Goal: Task Accomplishment & Management: Use online tool/utility

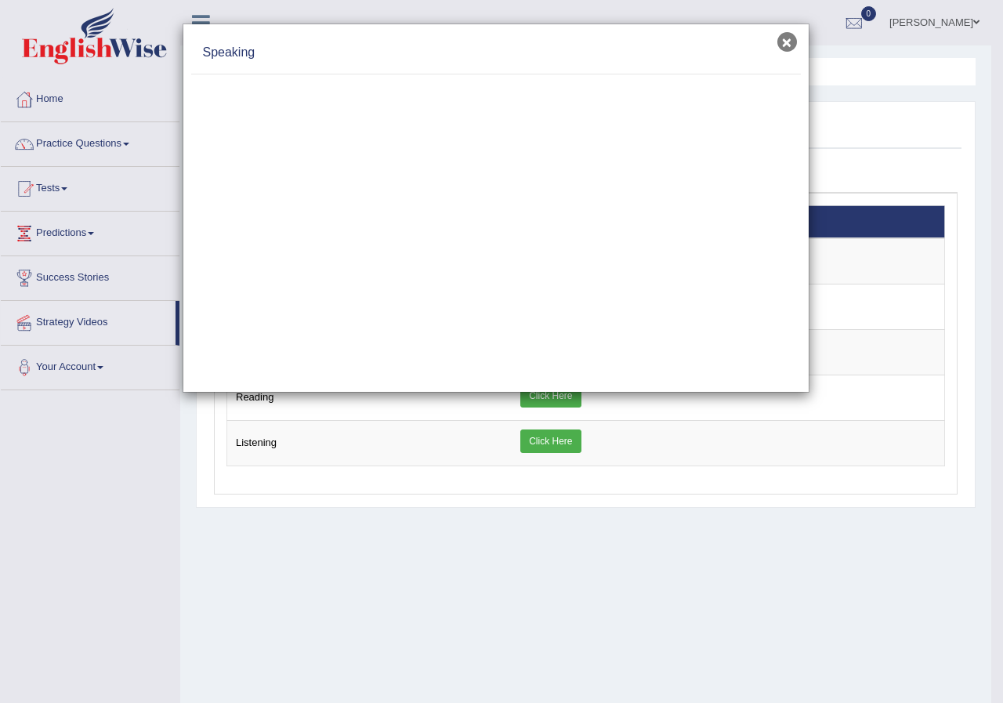
click at [783, 36] on button "×" at bounding box center [787, 42] width 20 height 20
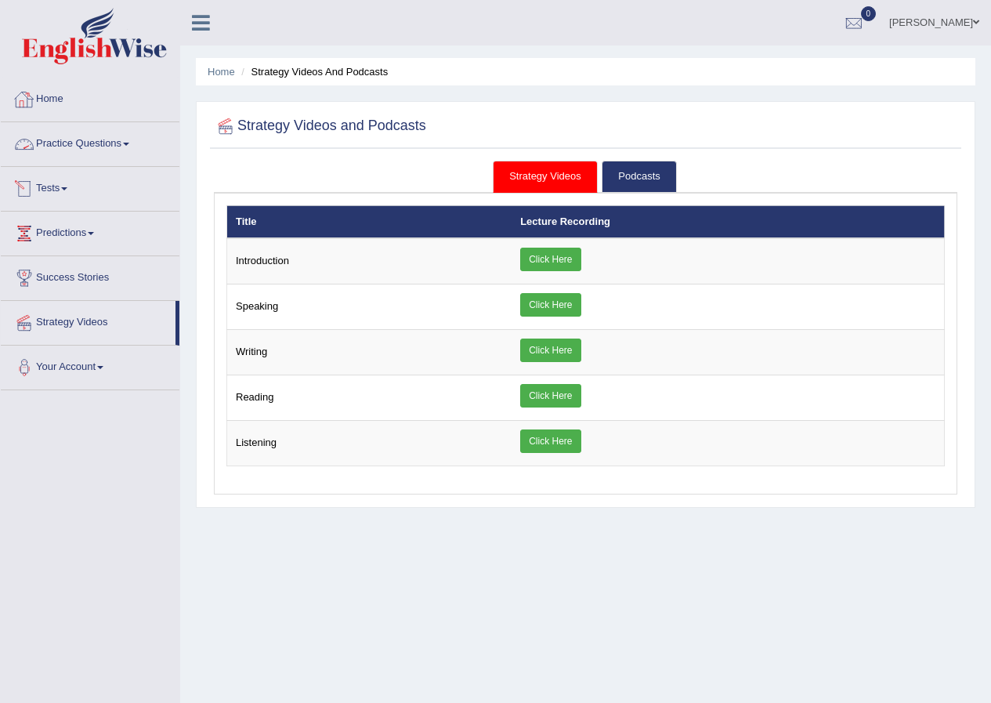
click at [71, 203] on link "Tests" at bounding box center [90, 186] width 179 height 39
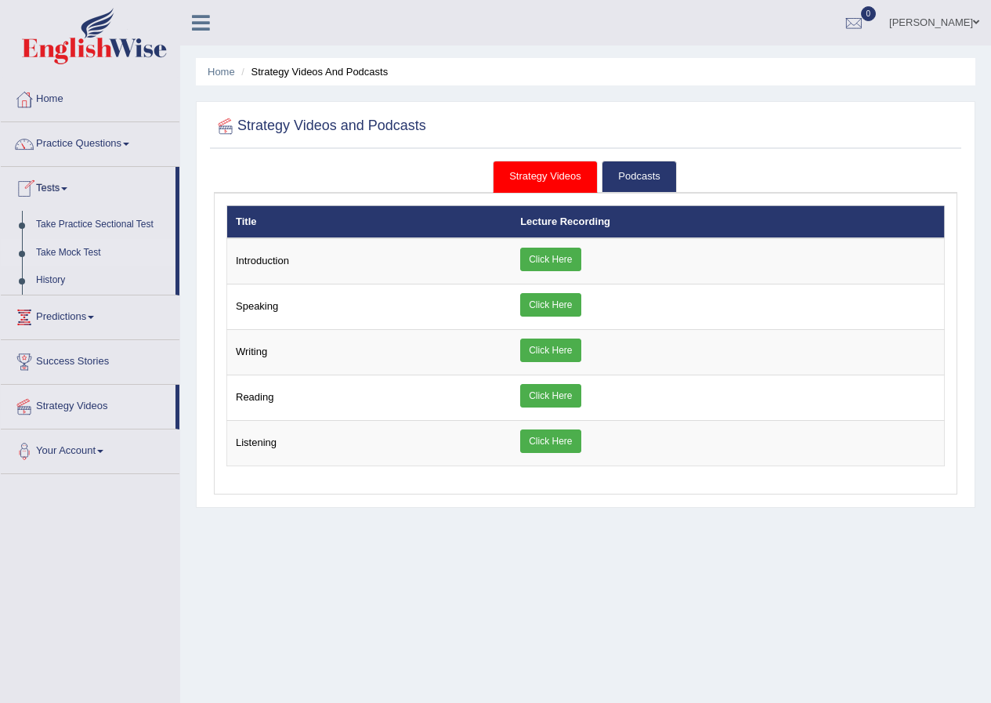
click at [87, 248] on link "Take Mock Test" at bounding box center [102, 253] width 147 height 28
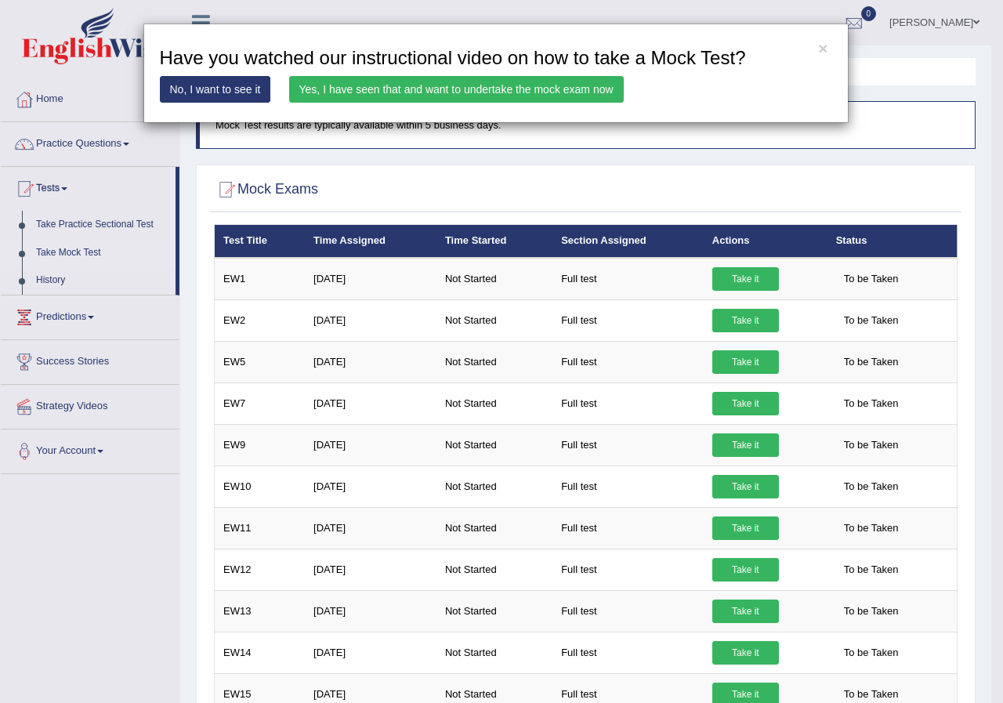
click at [564, 82] on link "Yes, I have seen that and want to undertake the mock exam now" at bounding box center [456, 89] width 335 height 27
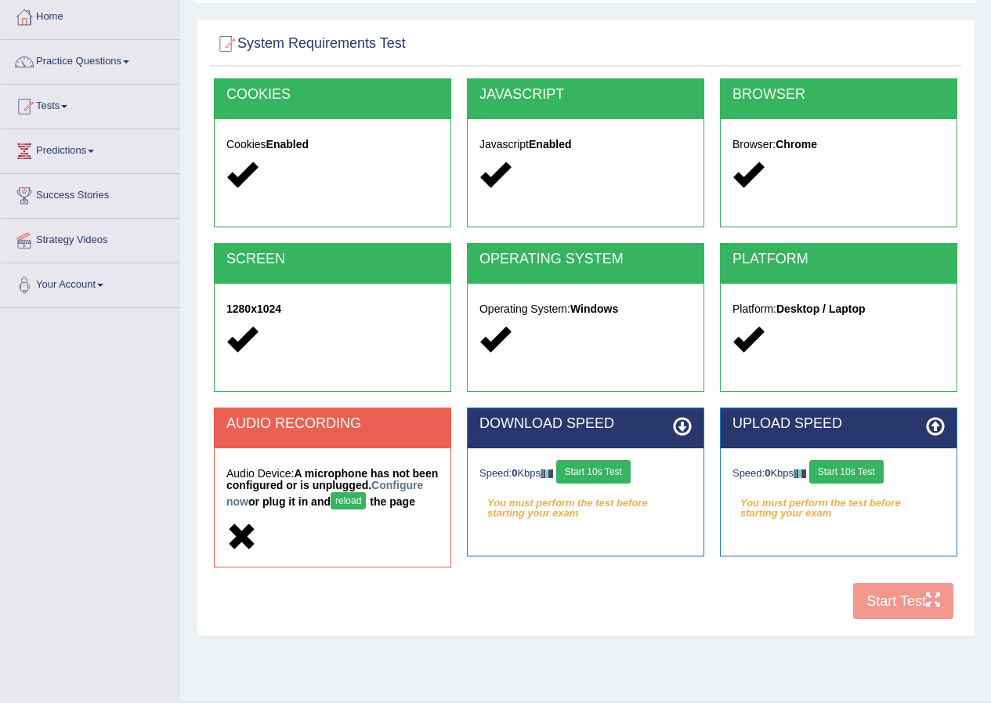
scroll to position [120, 0]
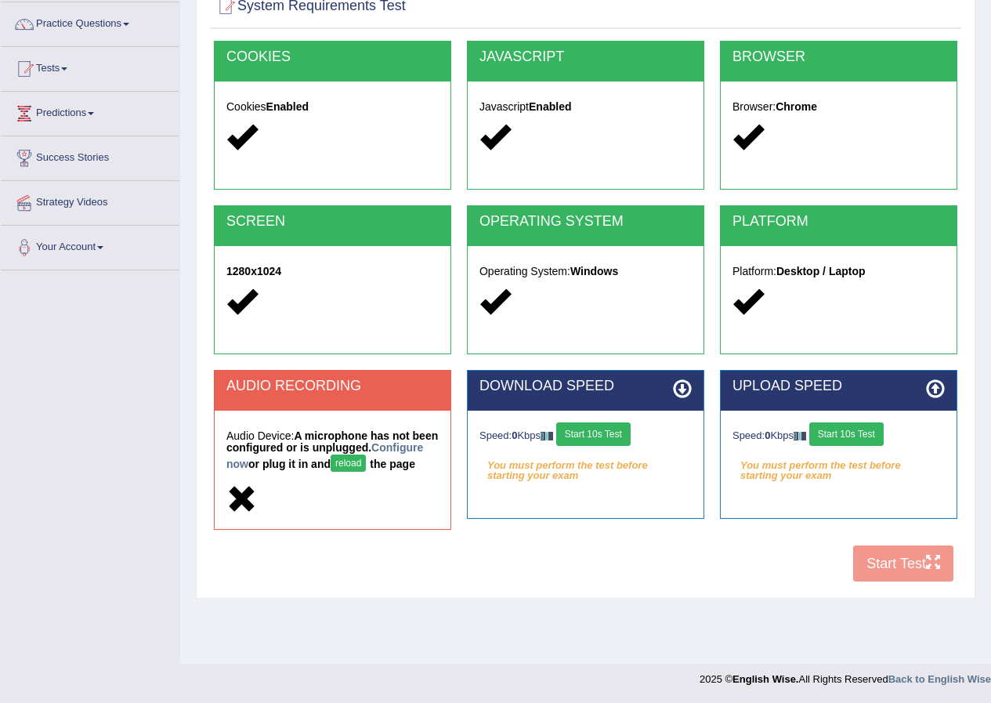
click at [590, 433] on button "Start 10s Test" at bounding box center [593, 434] width 74 height 24
click at [853, 438] on button "Start 10s Test" at bounding box center [847, 434] width 74 height 24
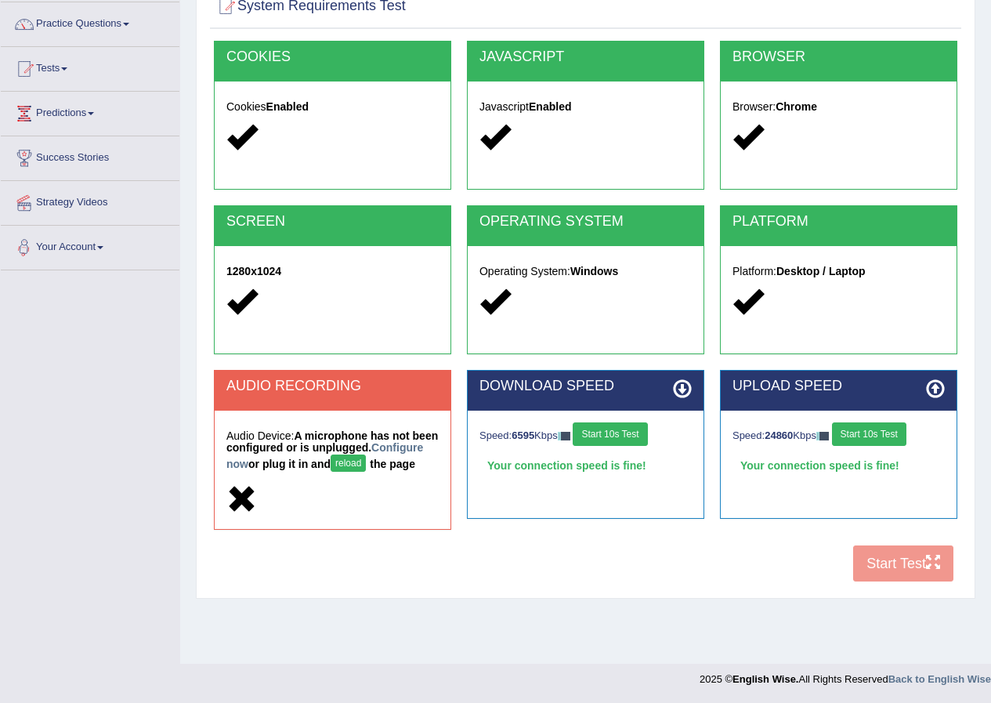
click at [366, 464] on button "reload" at bounding box center [348, 463] width 35 height 17
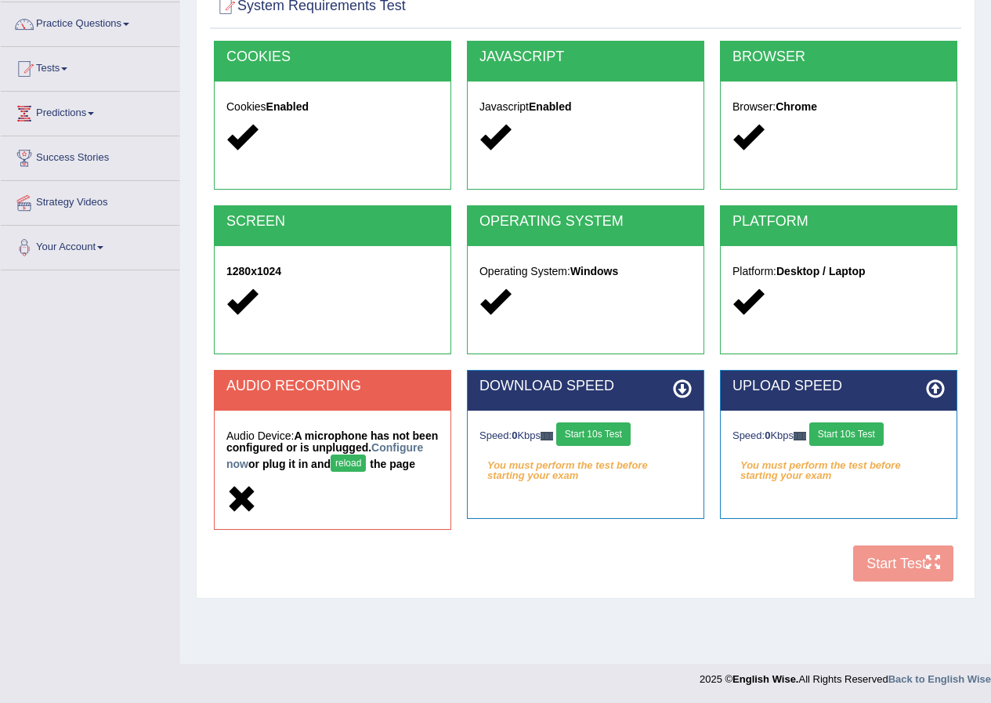
click at [366, 467] on button "reload" at bounding box center [348, 463] width 35 height 17
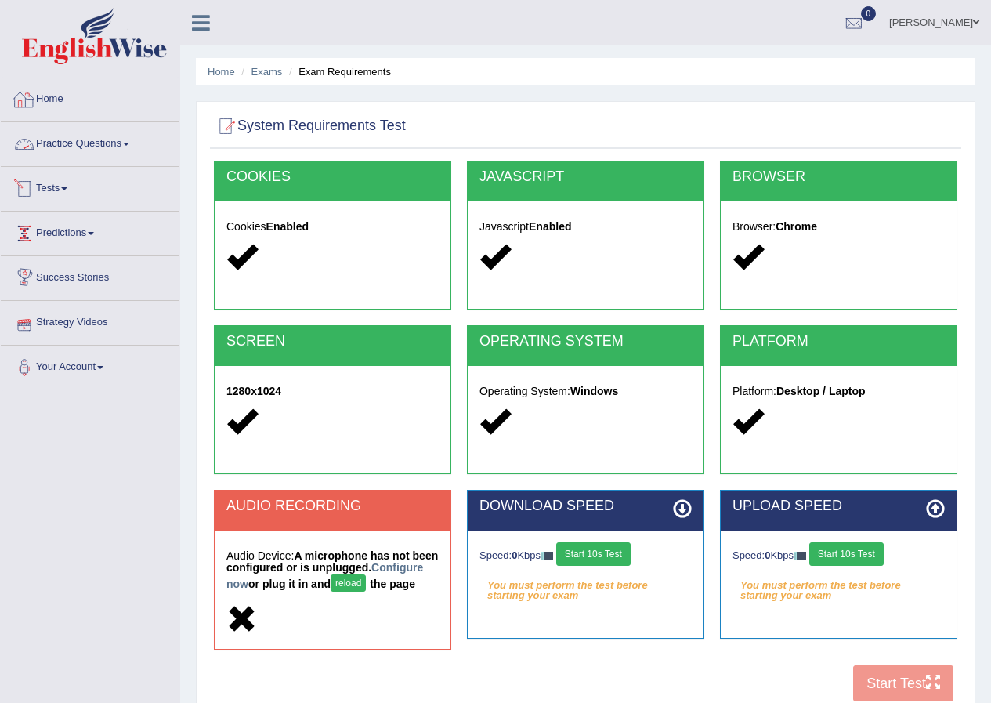
click at [73, 107] on link "Home" at bounding box center [90, 97] width 179 height 39
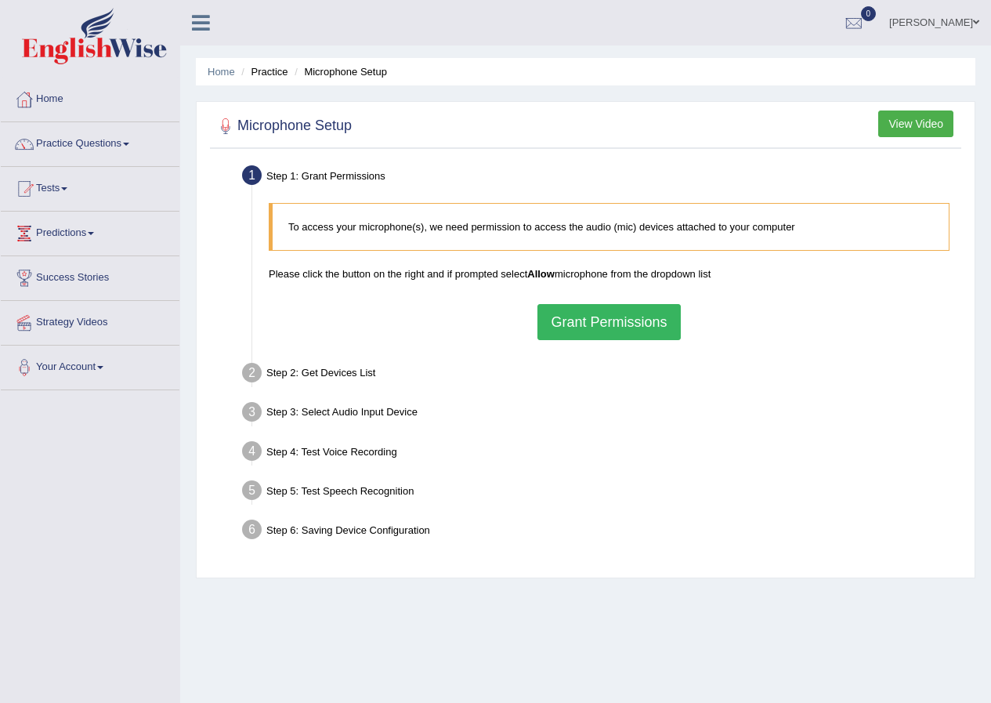
click at [606, 316] on button "Grant Permissions" at bounding box center [609, 322] width 143 height 36
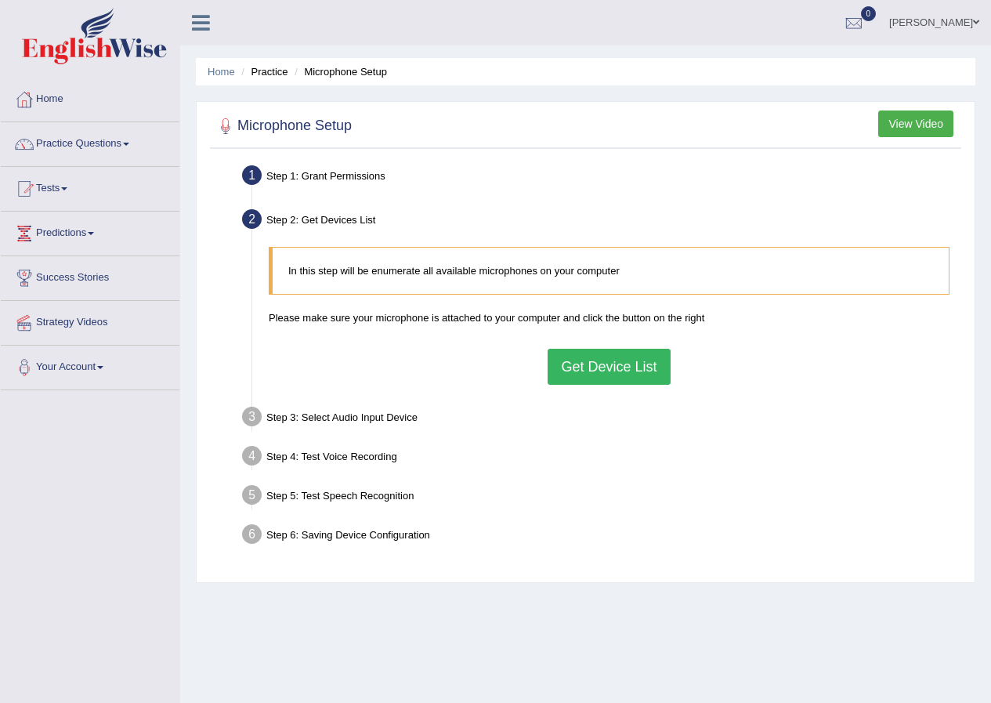
click at [567, 375] on button "Get Device List" at bounding box center [609, 367] width 122 height 36
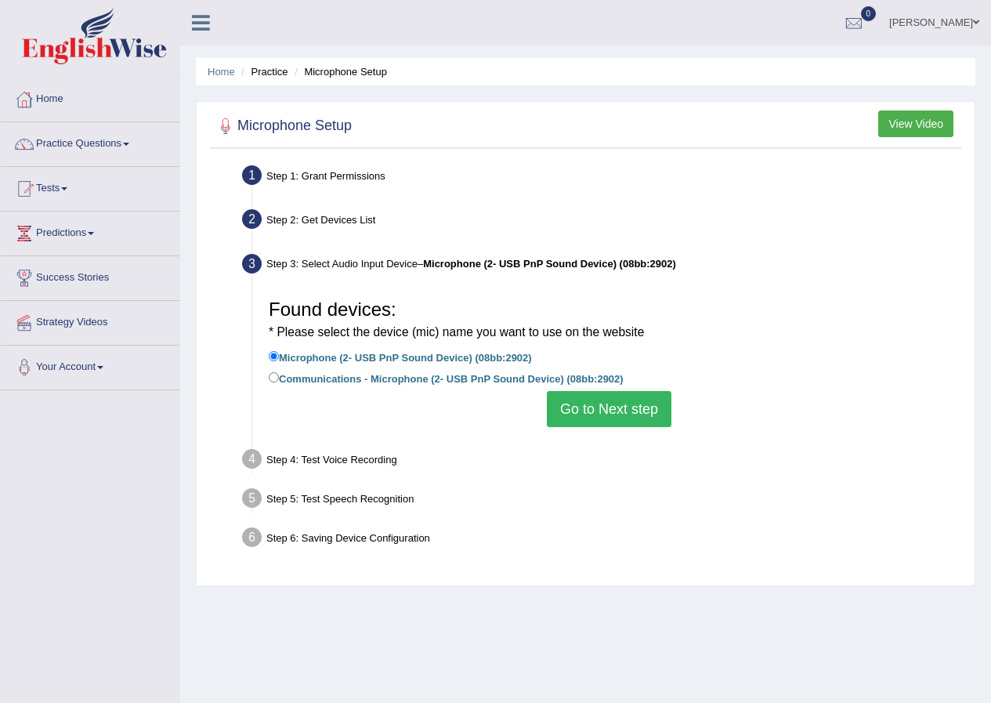
click at [593, 408] on button "Go to Next step" at bounding box center [609, 409] width 125 height 36
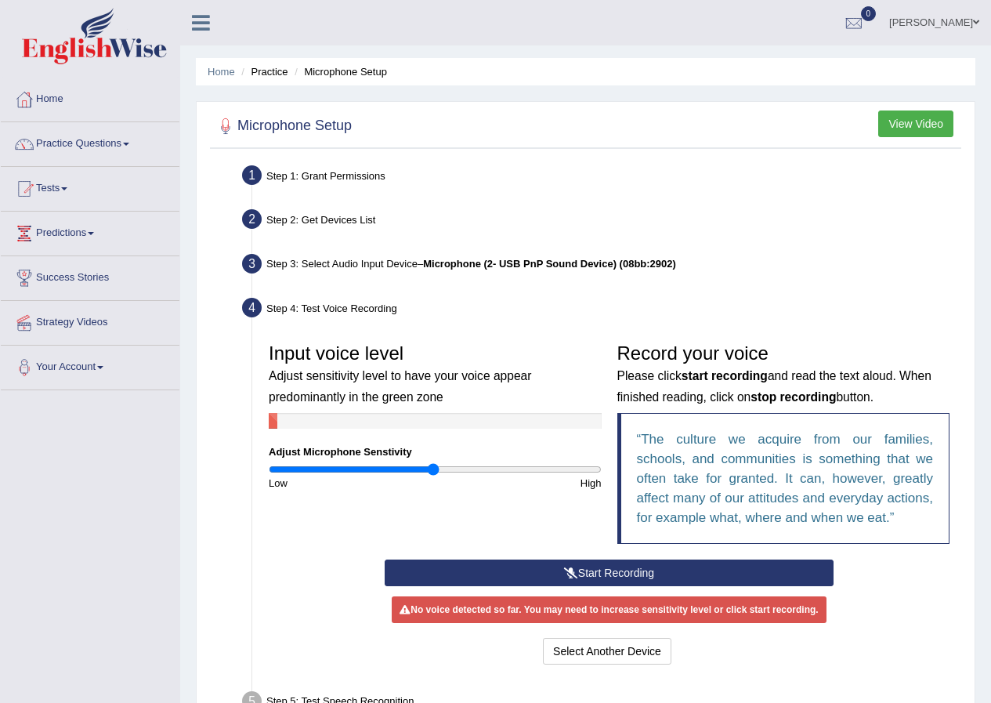
click at [589, 585] on button "Start Recording" at bounding box center [609, 573] width 449 height 27
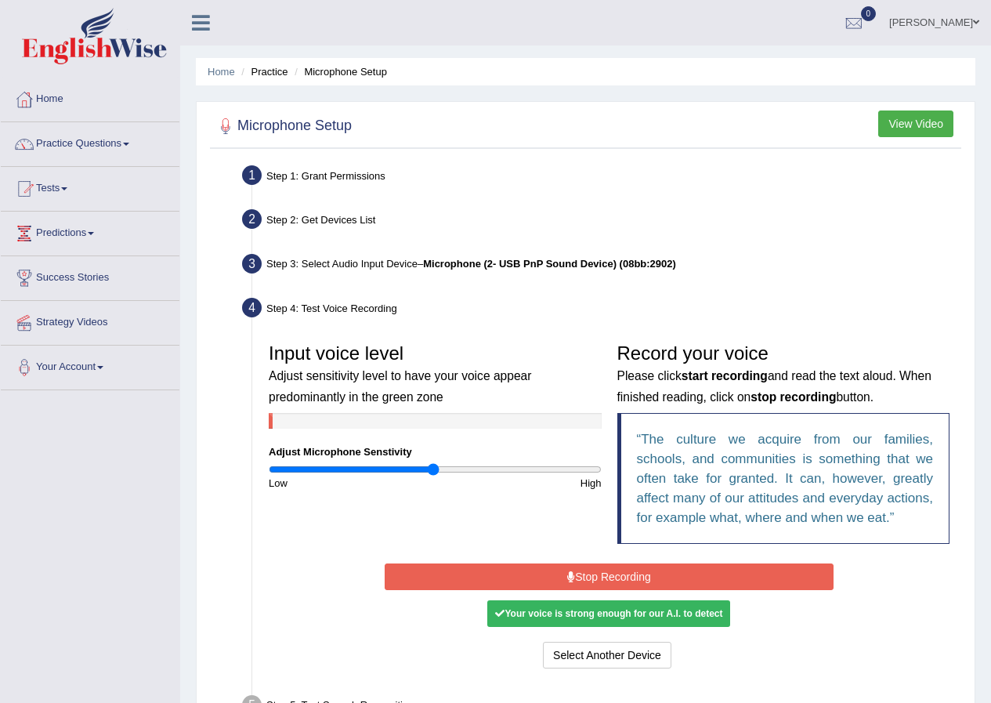
click at [589, 585] on button "Stop Recording" at bounding box center [609, 577] width 449 height 27
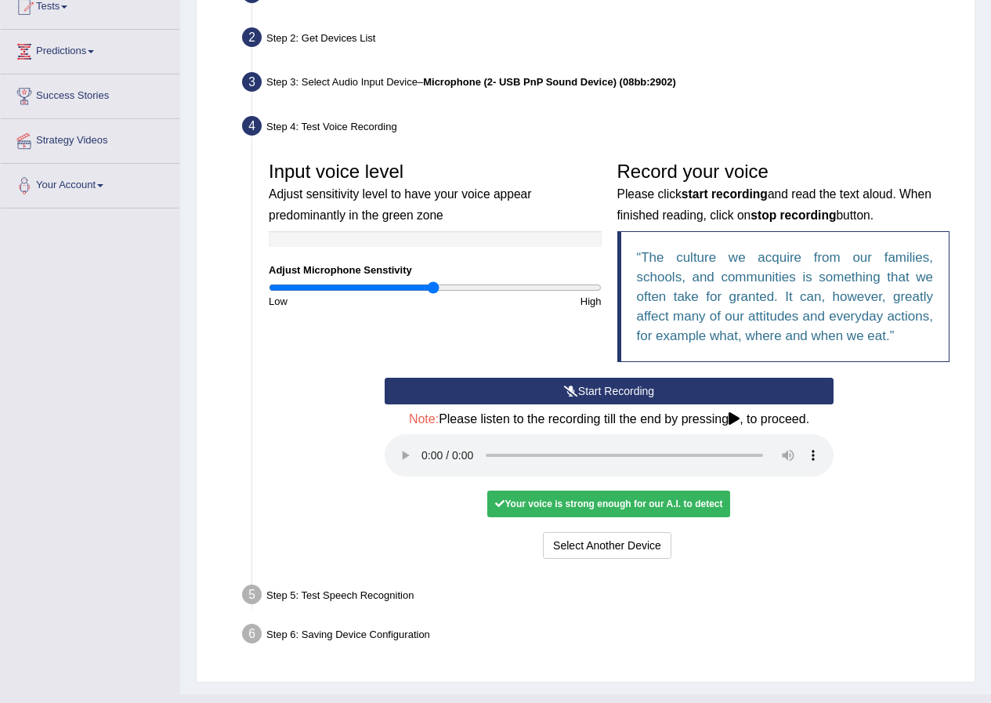
scroll to position [212, 0]
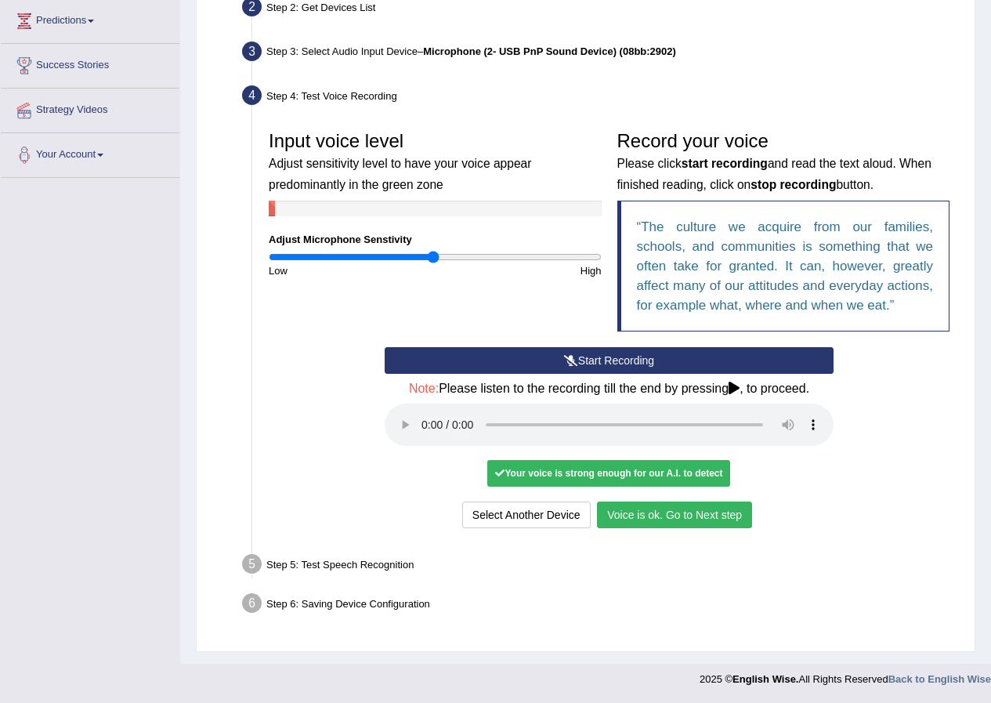
click at [723, 509] on button "Voice is ok. Go to Next step" at bounding box center [674, 515] width 155 height 27
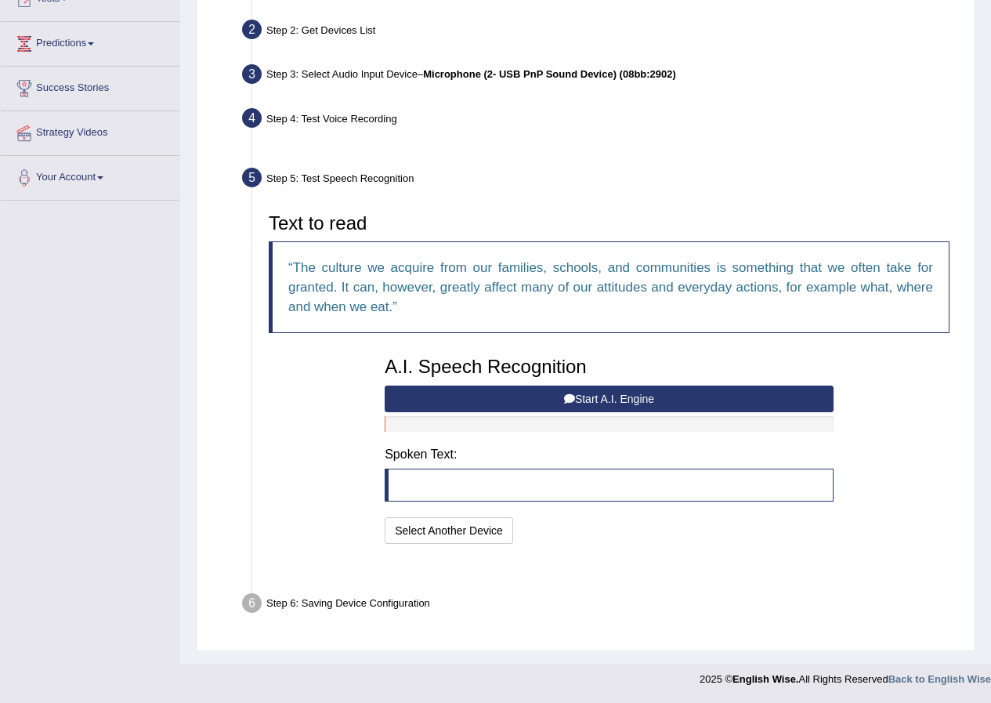
scroll to position [151, 0]
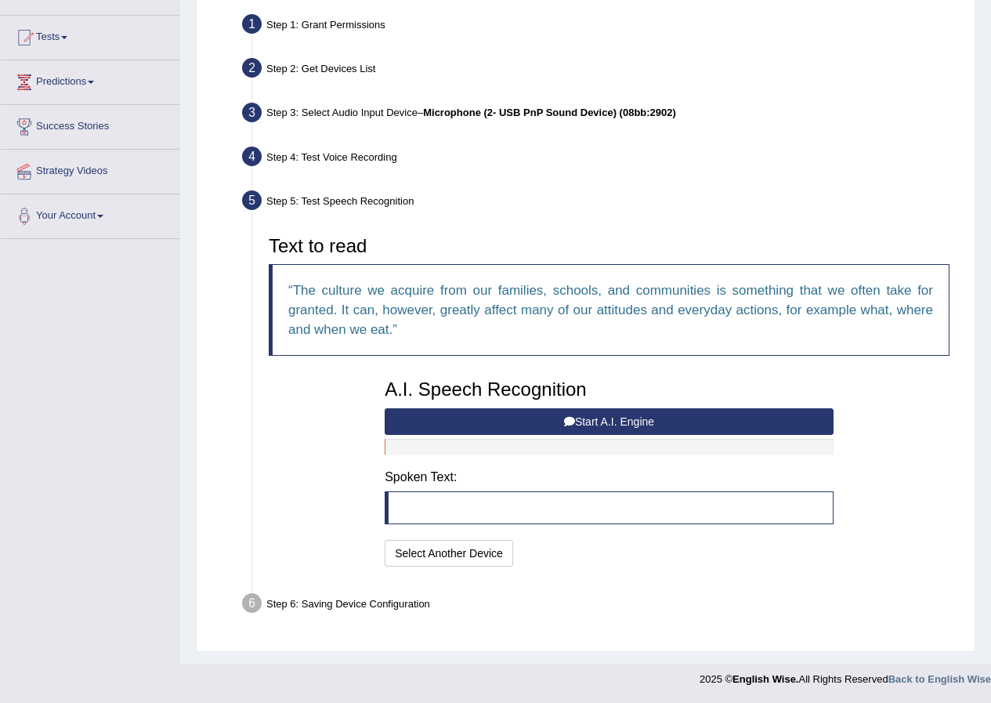
click at [596, 408] on button "Start A.I. Engine" at bounding box center [609, 421] width 449 height 27
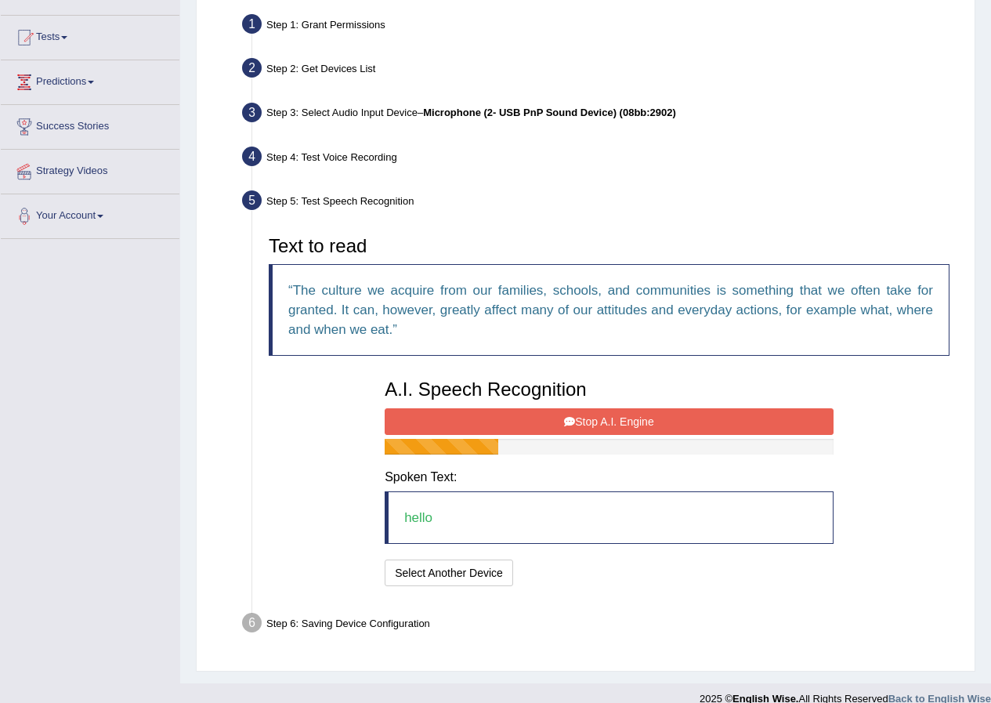
click at [553, 413] on button "Stop A.I. Engine" at bounding box center [609, 421] width 449 height 27
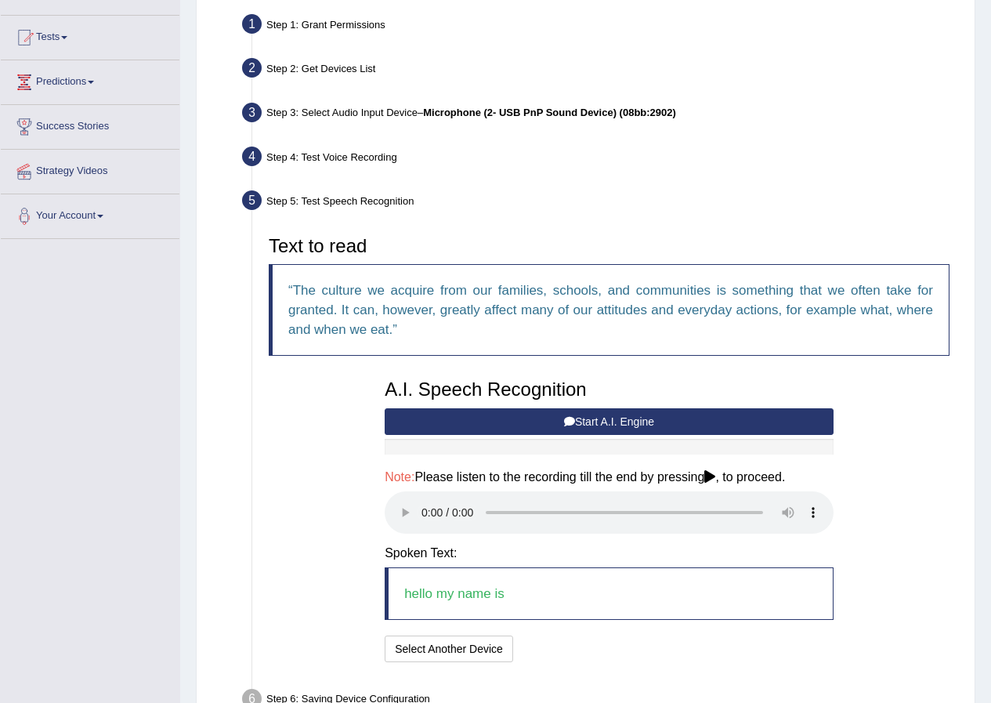
scroll to position [247, 0]
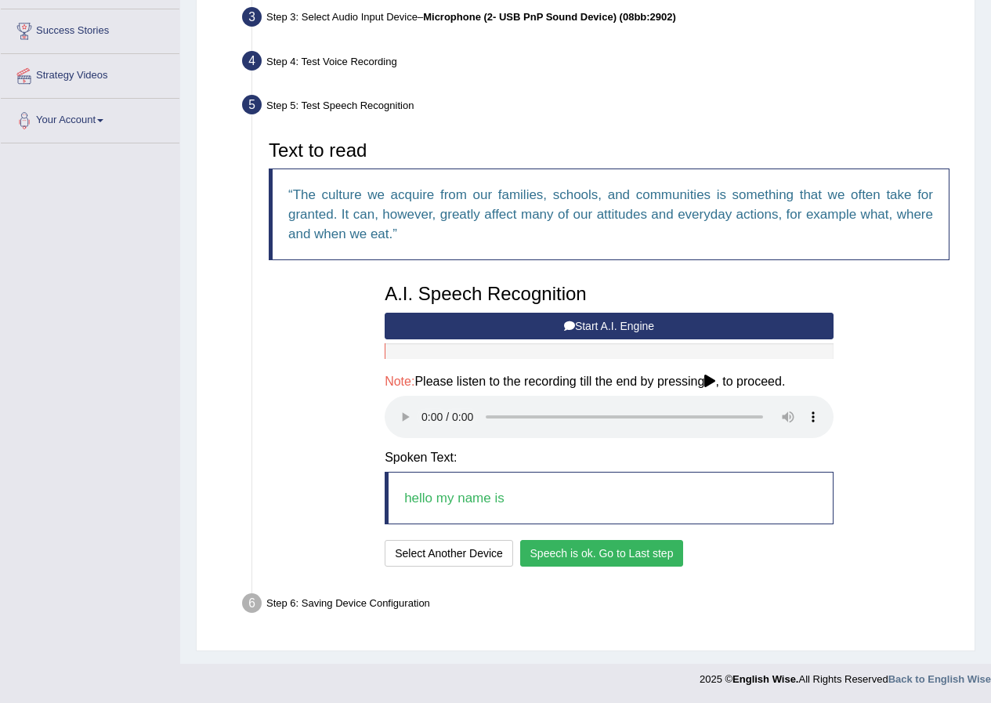
click at [524, 558] on button "Speech is ok. Go to Last step" at bounding box center [602, 553] width 164 height 27
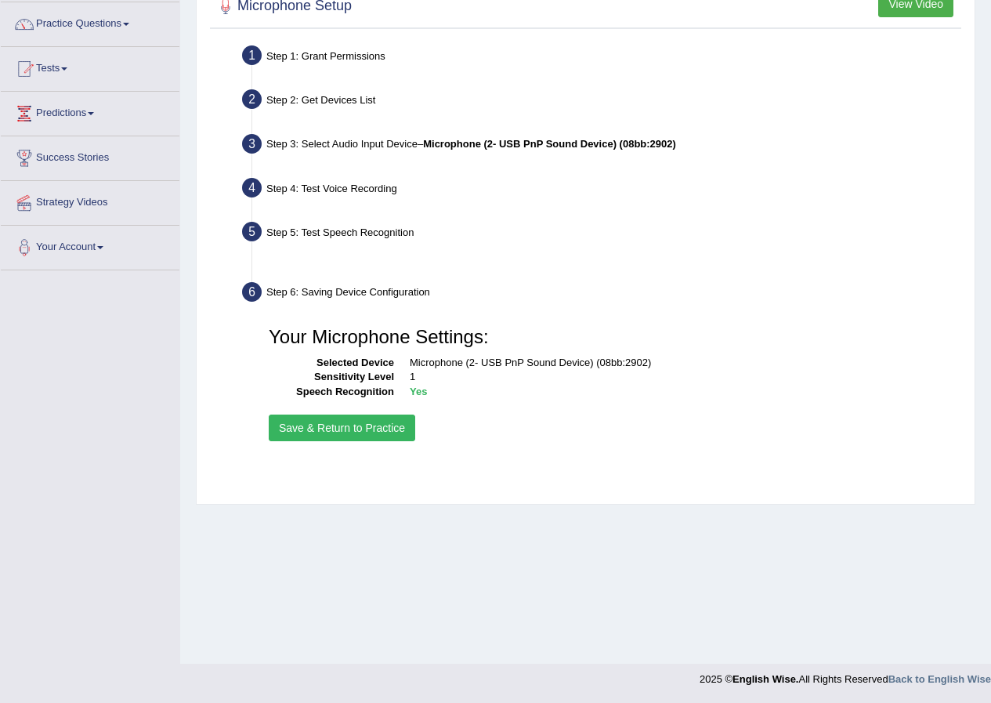
scroll to position [120, 0]
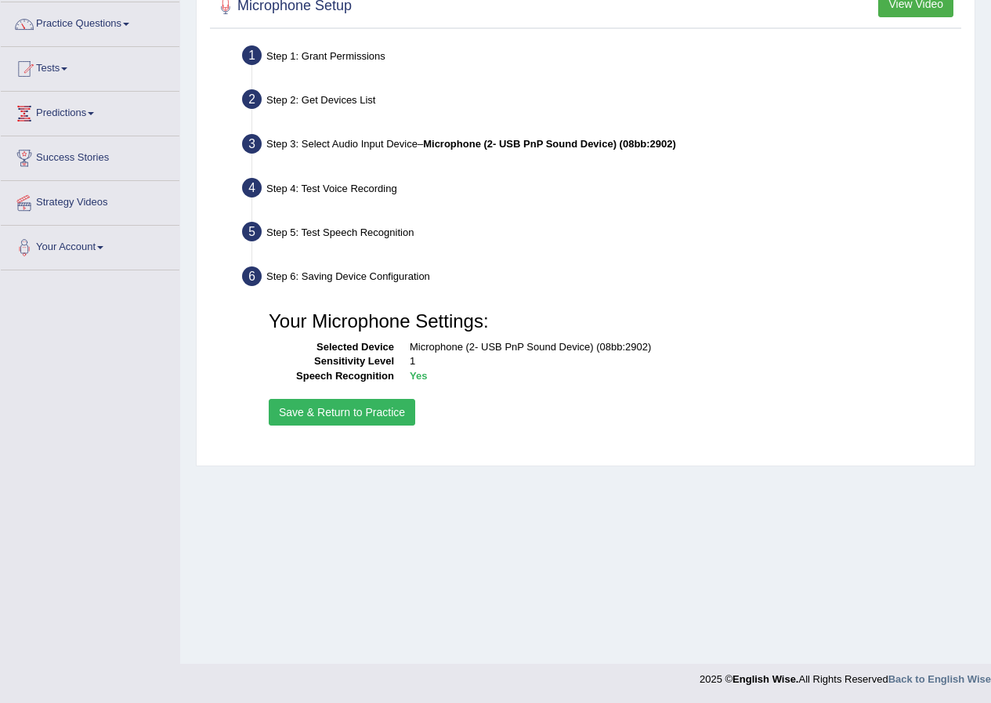
click at [375, 400] on button "Save & Return to Practice" at bounding box center [342, 412] width 147 height 27
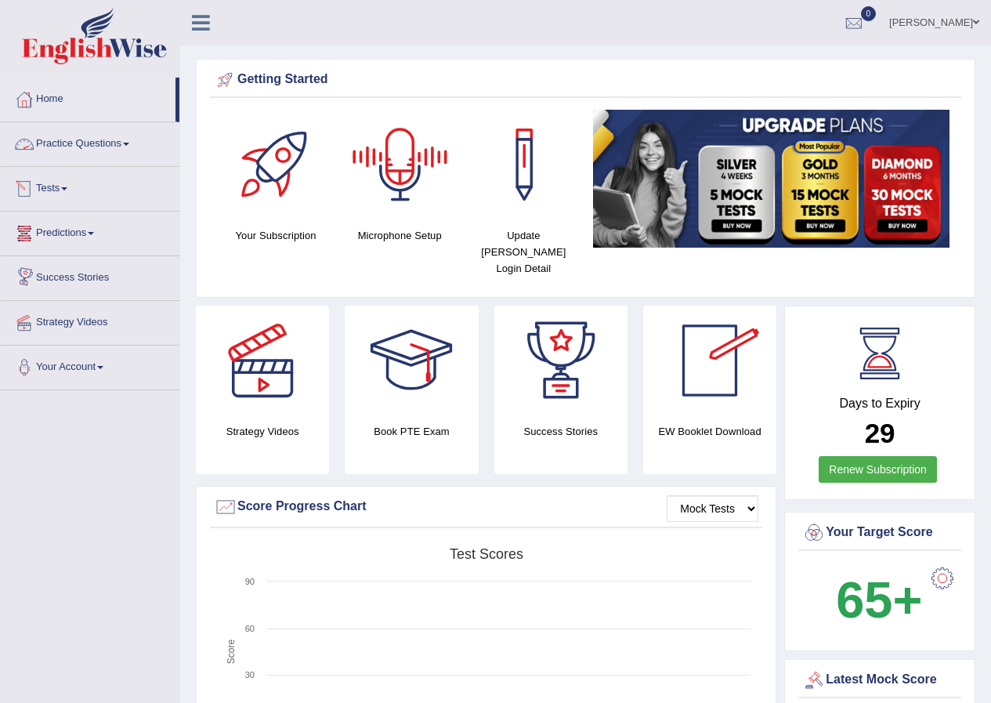
click at [81, 173] on link "Tests" at bounding box center [90, 186] width 179 height 39
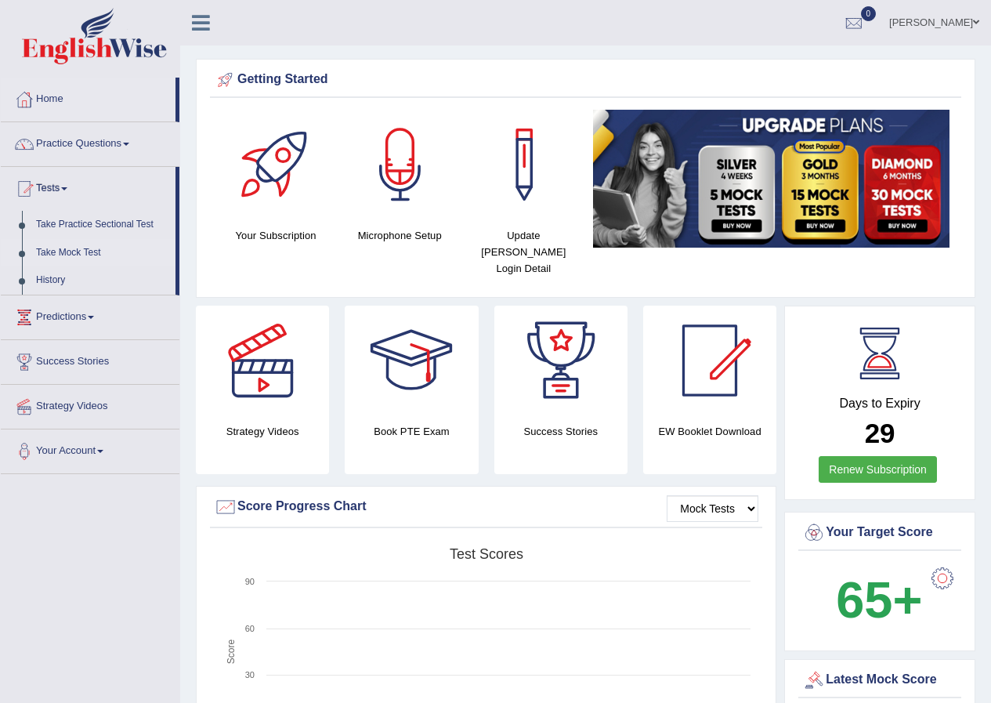
click at [63, 254] on link "Take Mock Test" at bounding box center [102, 253] width 147 height 28
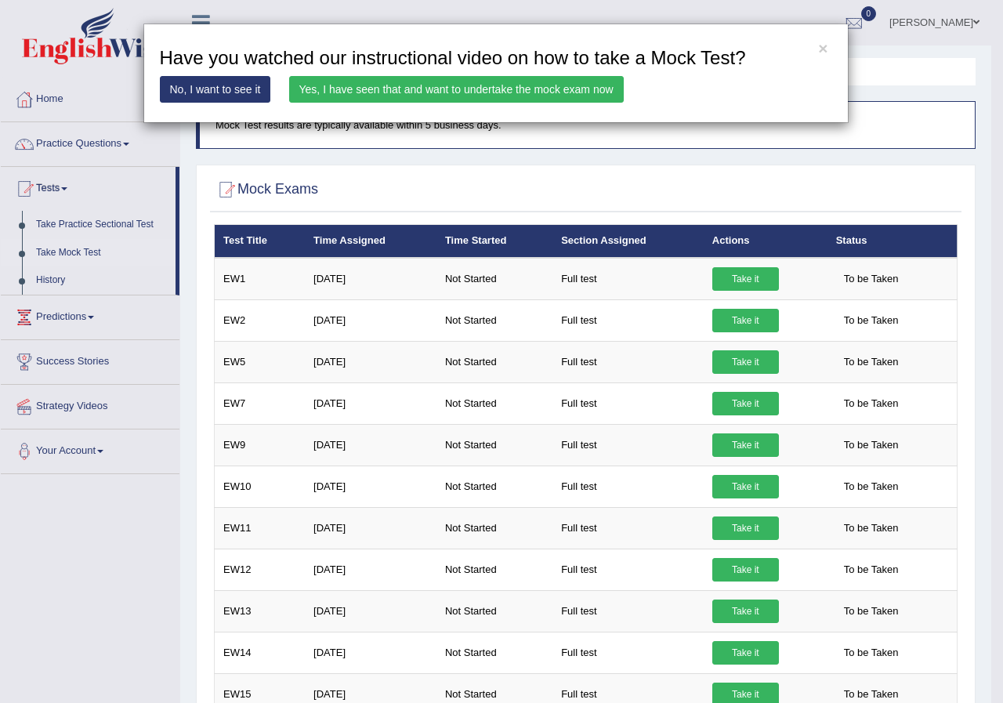
click at [542, 94] on link "Yes, I have seen that and want to undertake the mock exam now" at bounding box center [456, 89] width 335 height 27
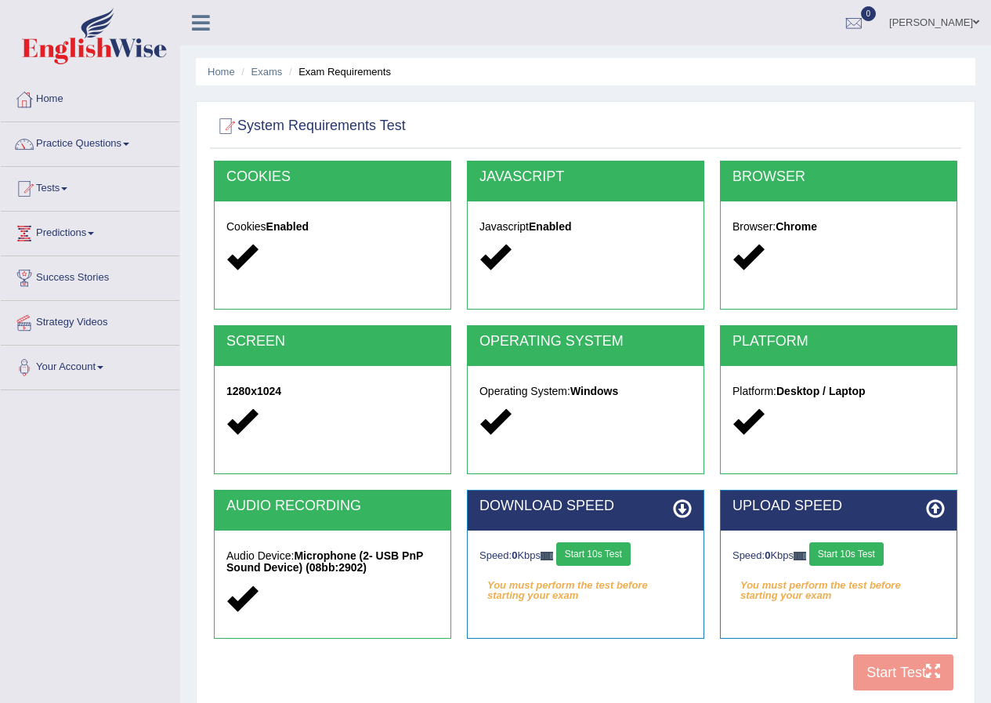
click at [604, 557] on button "Start 10s Test" at bounding box center [593, 554] width 74 height 24
click at [604, 557] on button "Start 10s Test" at bounding box center [610, 554] width 74 height 24
click at [845, 547] on button "Start 10s Test" at bounding box center [847, 554] width 74 height 24
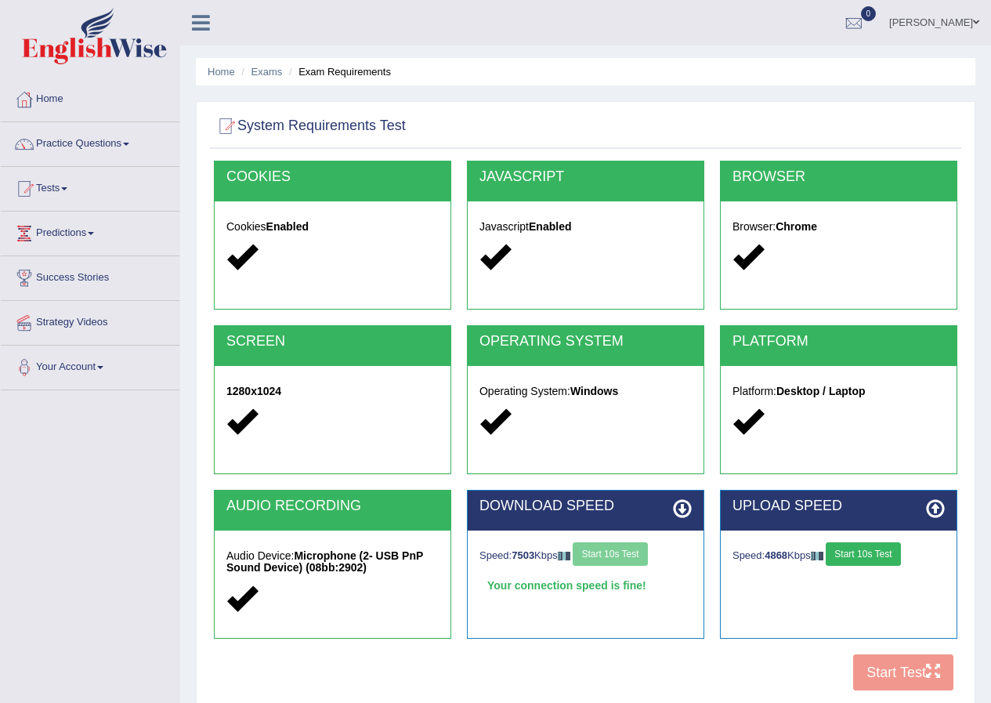
click at [845, 546] on button "Start 10s Test" at bounding box center [863, 554] width 74 height 24
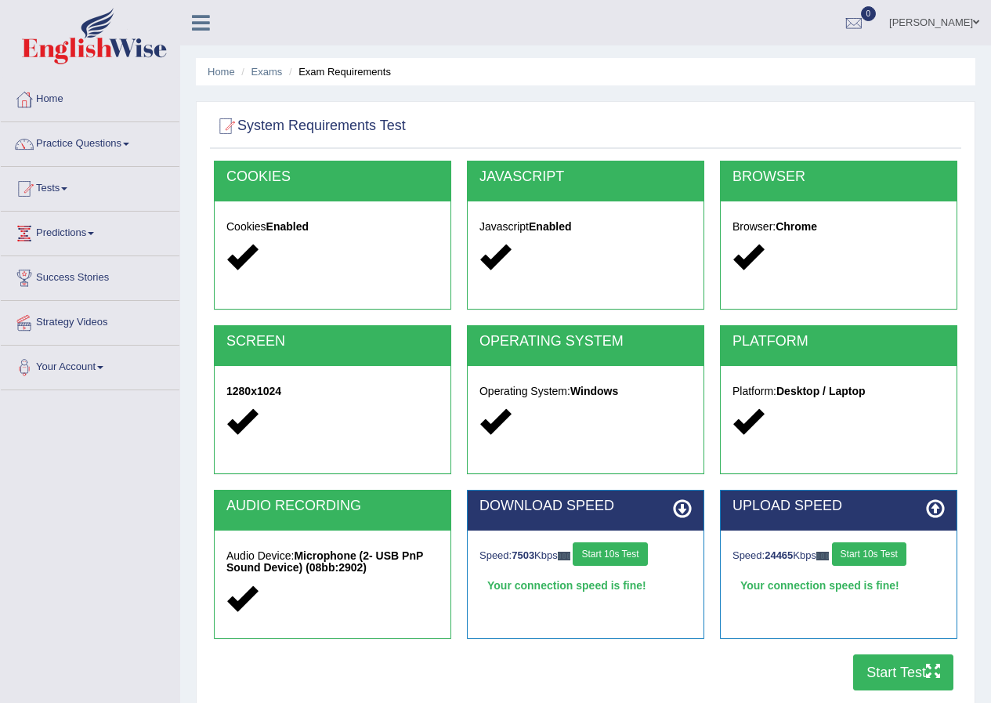
click at [864, 649] on div "UPLOAD SPEED Speed: 24465 Kbps Start 10s Test Your connection speed is fine!" at bounding box center [838, 572] width 253 height 165
click at [862, 661] on button "Start Test" at bounding box center [903, 672] width 100 height 36
click at [886, 676] on button "Start Test" at bounding box center [903, 672] width 100 height 36
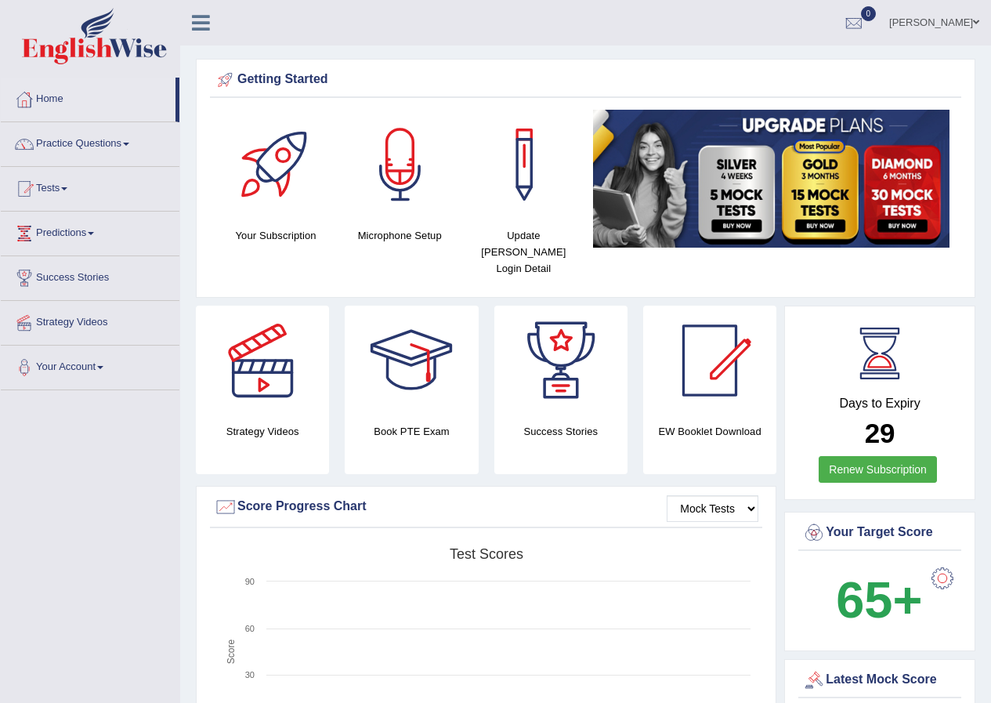
click at [72, 186] on link "Tests" at bounding box center [90, 186] width 179 height 39
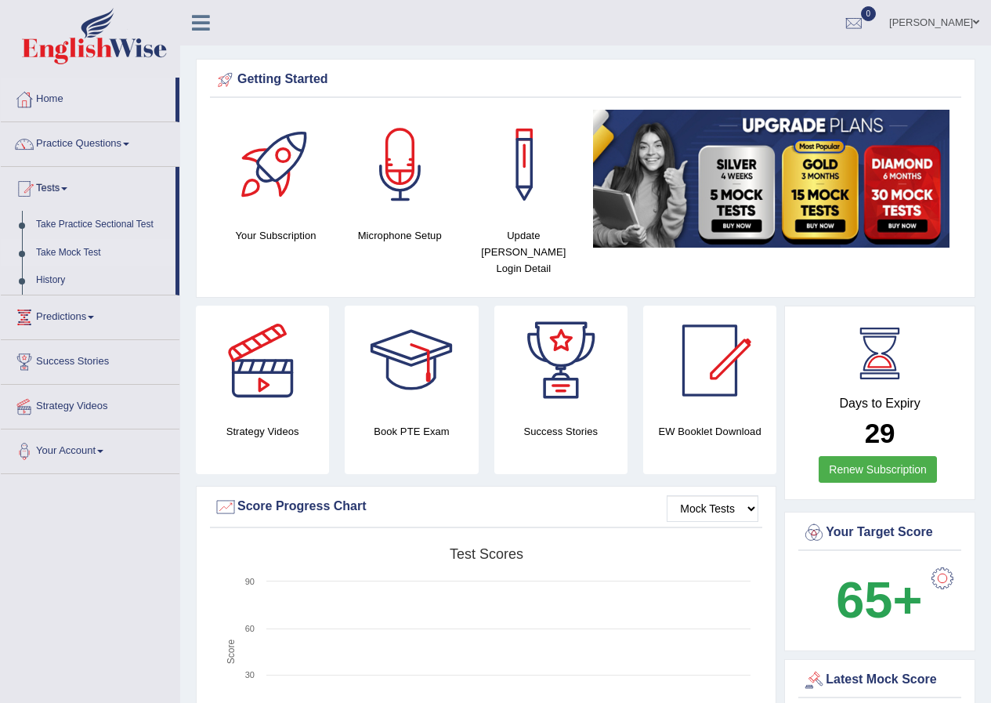
click at [147, 248] on link "Take Mock Test" at bounding box center [102, 253] width 147 height 28
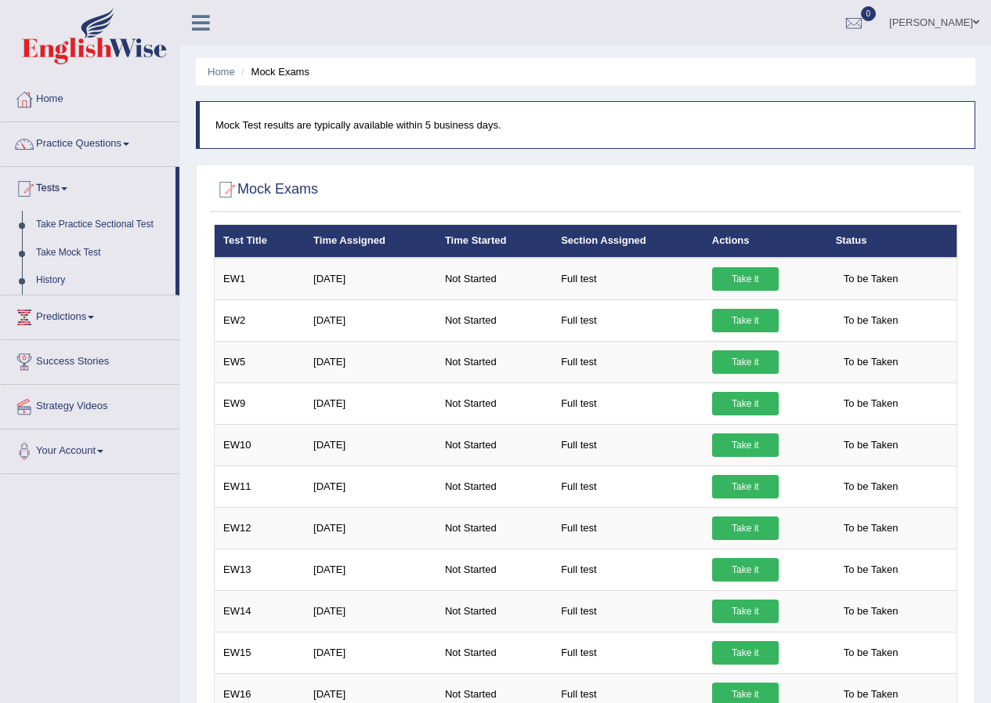
click at [741, 274] on link "Take it" at bounding box center [745, 279] width 67 height 24
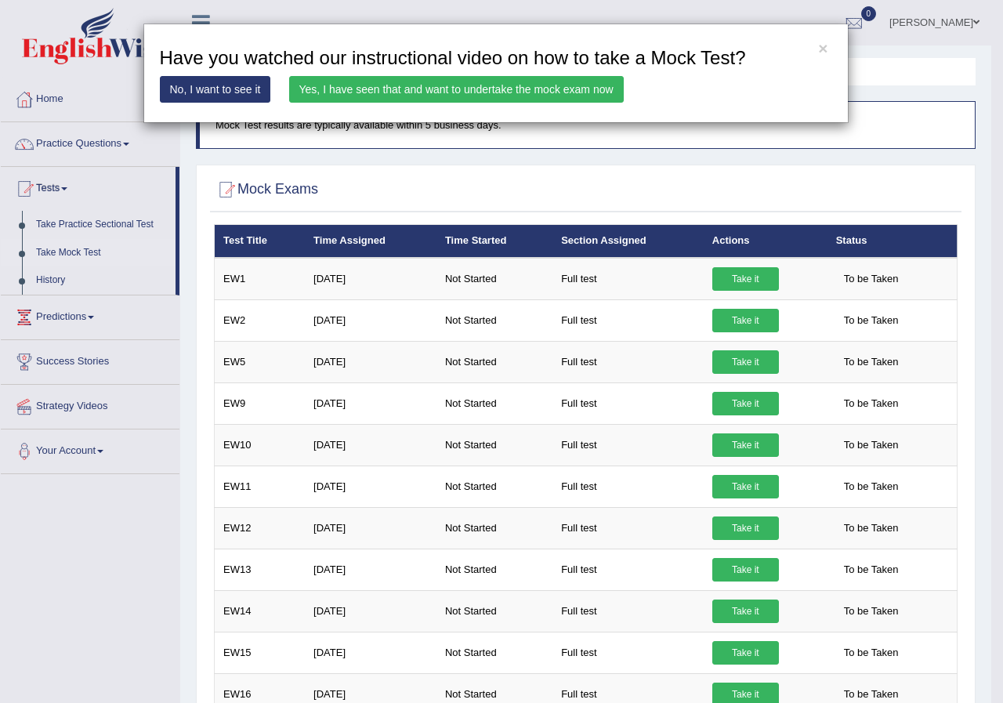
click at [462, 87] on link "Yes, I have seen that and want to undertake the mock exam now" at bounding box center [456, 89] width 335 height 27
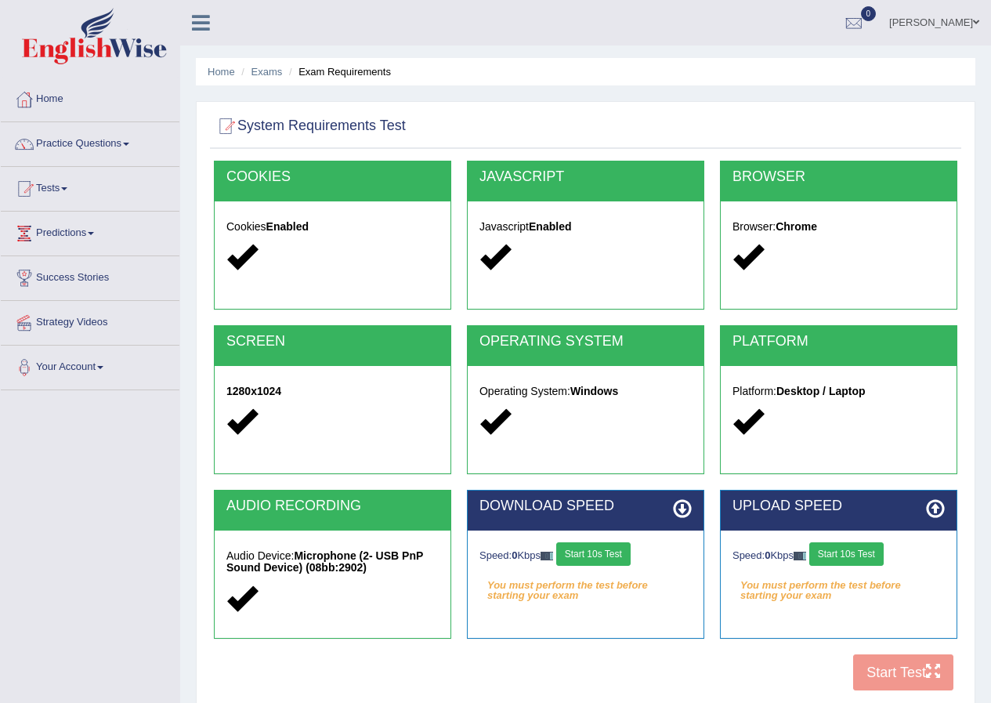
click at [605, 553] on button "Start 10s Test" at bounding box center [593, 554] width 74 height 24
click at [857, 564] on button "Start 10s Test" at bounding box center [847, 554] width 74 height 24
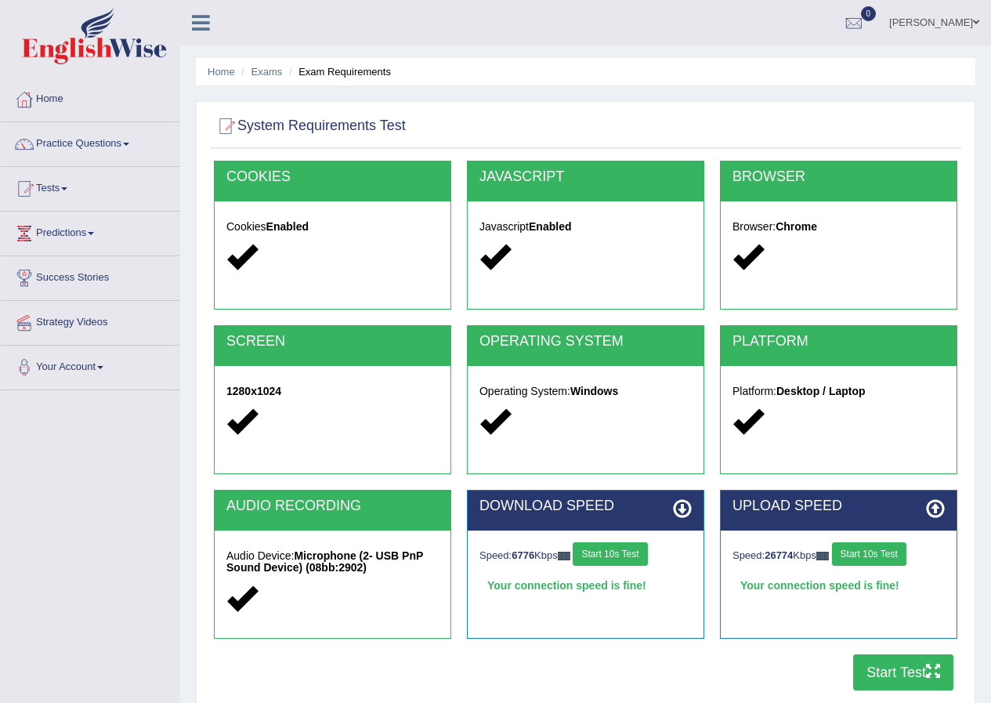
click at [901, 672] on button "Start Test" at bounding box center [903, 672] width 100 height 36
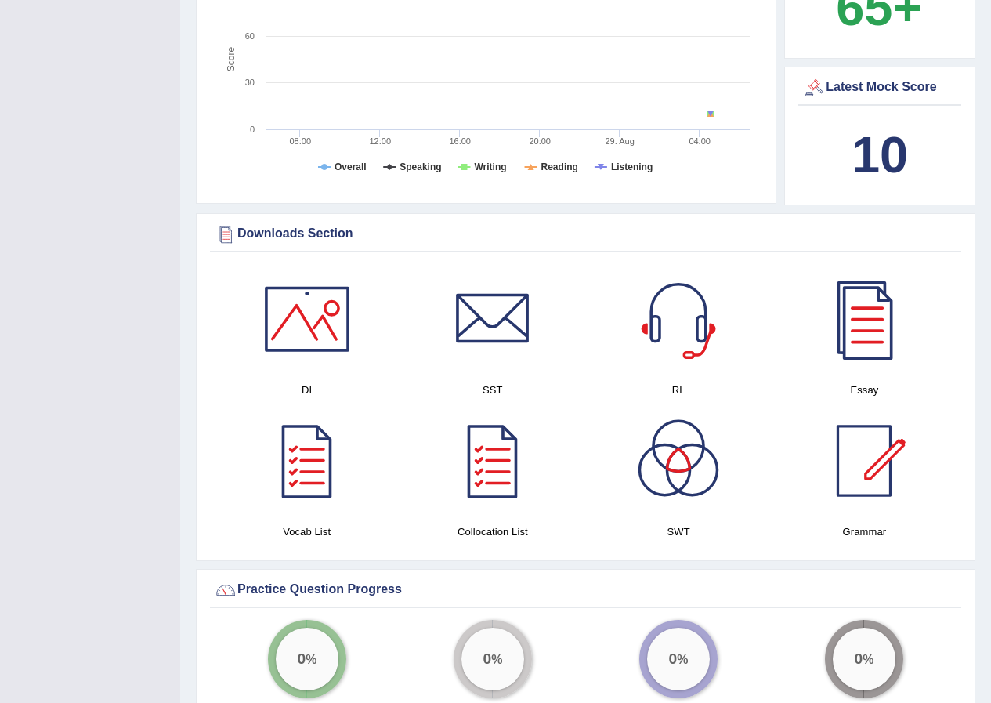
scroll to position [614, 0]
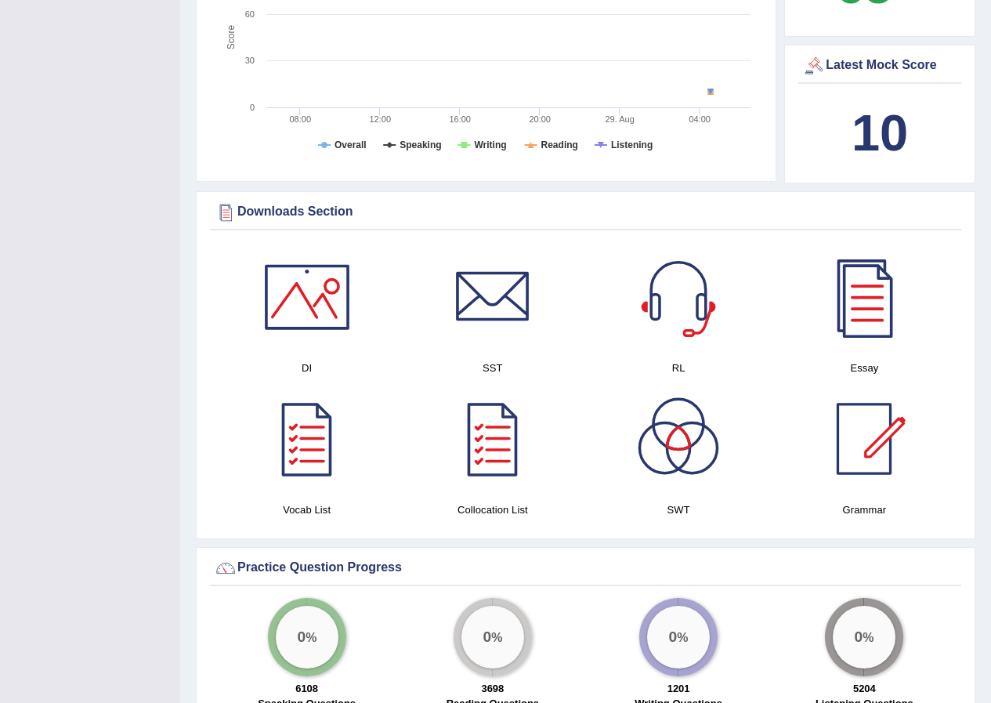
click at [956, 333] on div "Essay" at bounding box center [865, 313] width 186 height 142
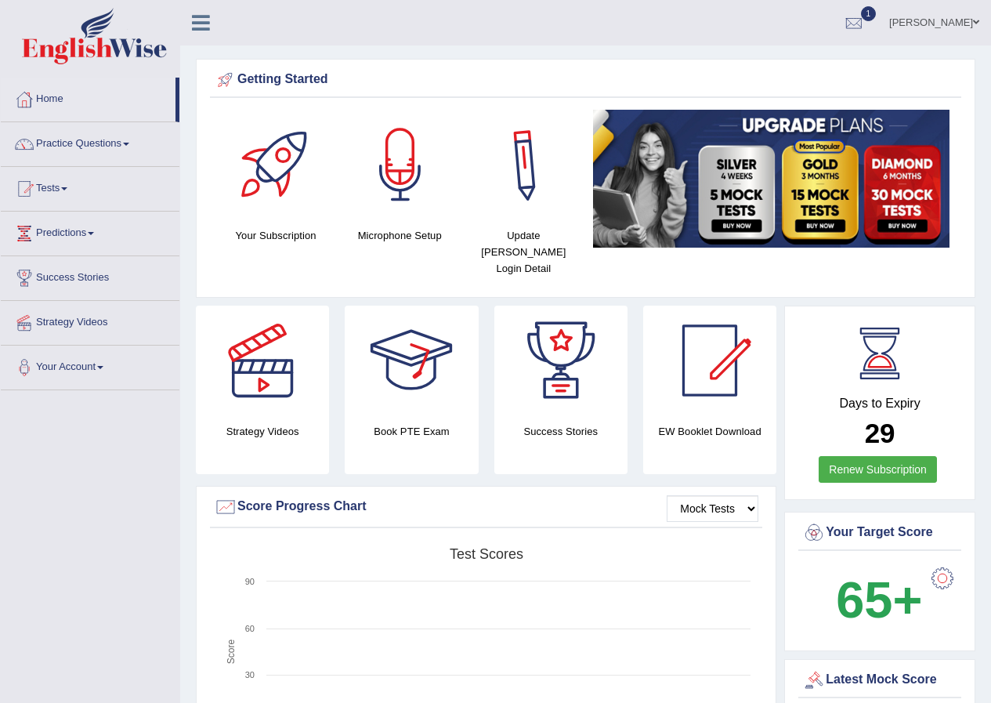
click at [960, 14] on link "[PERSON_NAME]" at bounding box center [935, 20] width 114 height 41
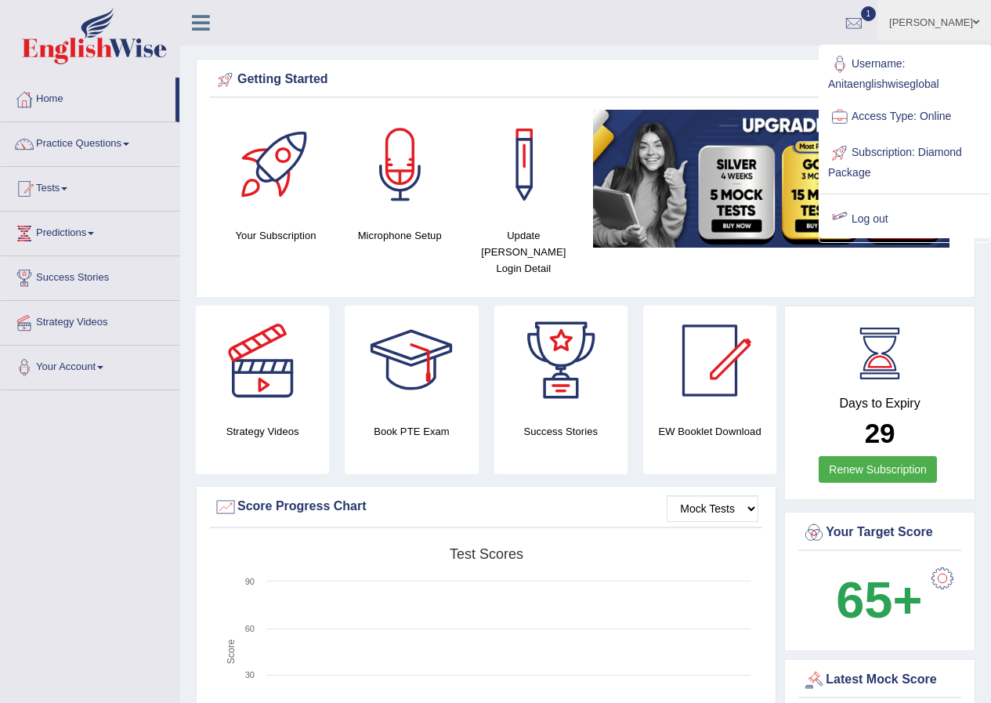
click at [884, 213] on link "Log out" at bounding box center [905, 219] width 169 height 36
